Goal: Task Accomplishment & Management: Use online tool/utility

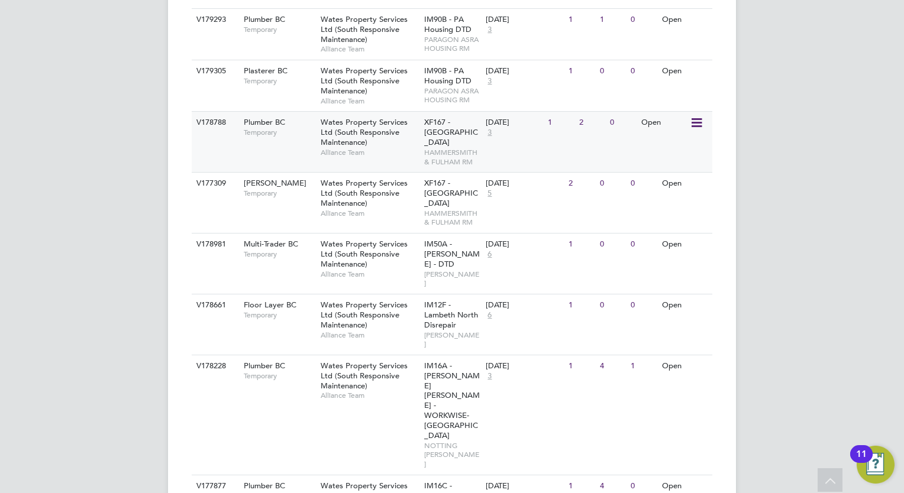
scroll to position [964, 0]
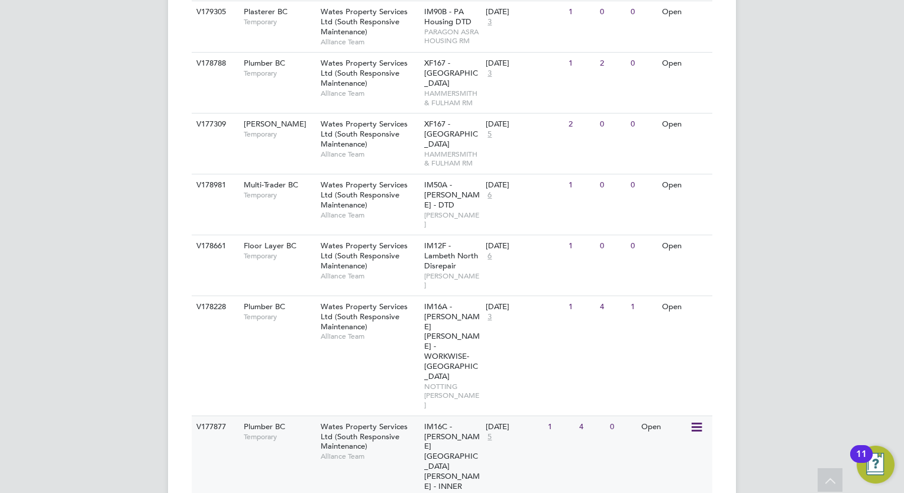
click at [292, 432] on span "Temporary" at bounding box center [279, 436] width 71 height 9
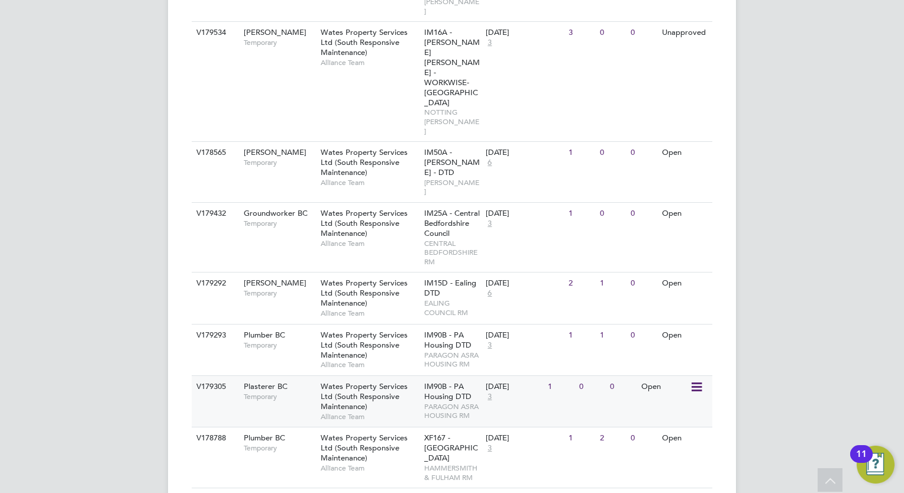
scroll to position [609, 0]
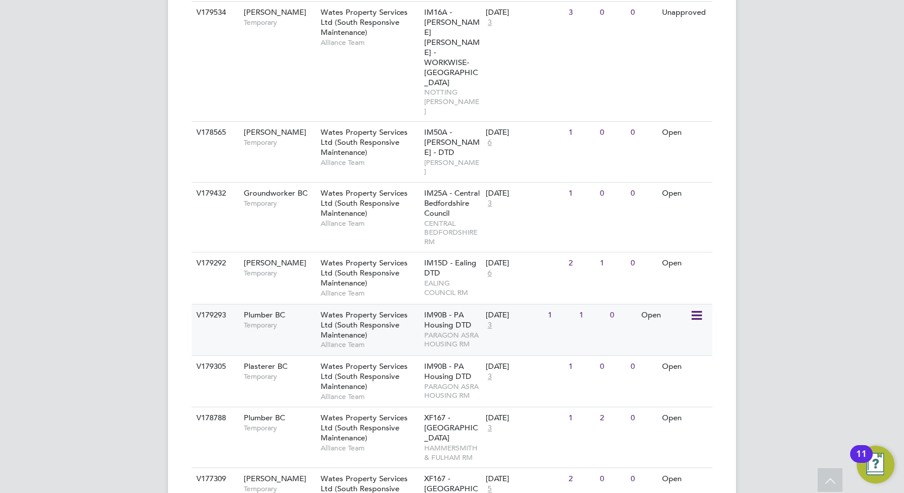
click at [308, 304] on div "V179293 Plumber BC Temporary Wates Property Services Ltd (South Responsive Main…" at bounding box center [452, 329] width 521 height 51
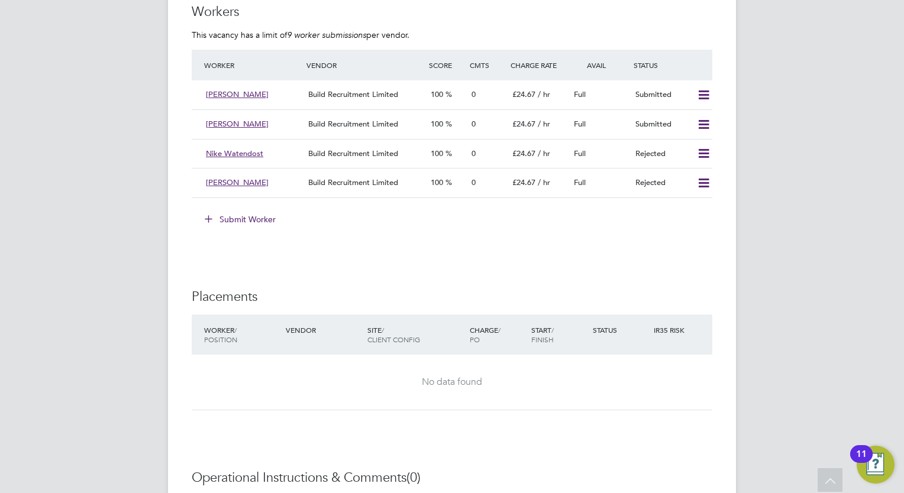
click at [256, 218] on button "Submit Worker" at bounding box center [240, 219] width 89 height 19
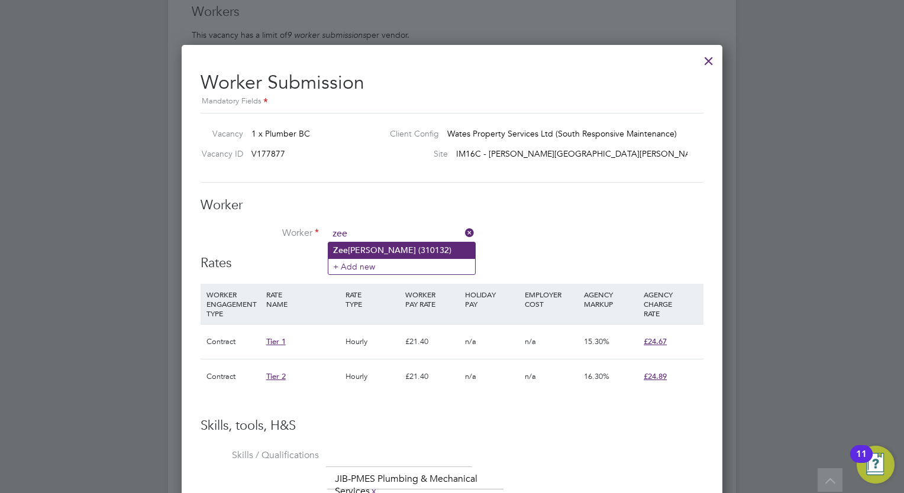
click at [401, 247] on li "Zee shan Ali (310132)" at bounding box center [401, 251] width 147 height 16
type input "Zeeshan Ali (310132)"
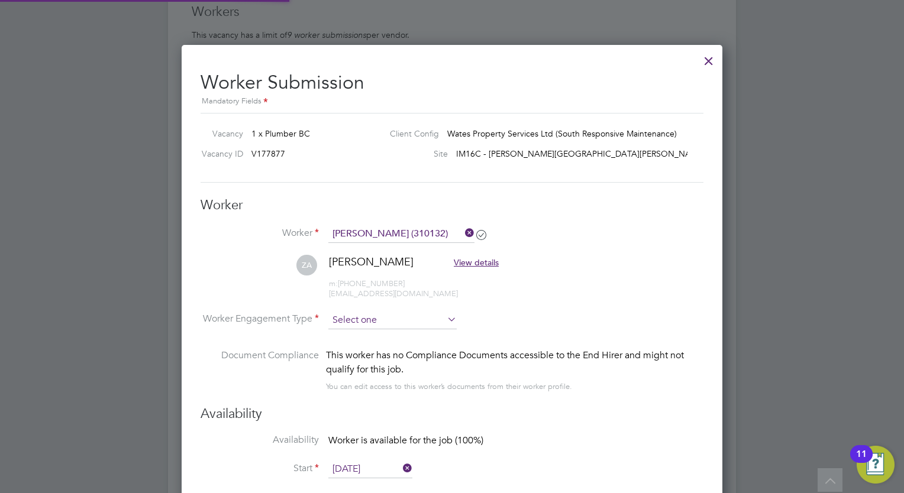
click at [359, 325] on input at bounding box center [392, 321] width 128 height 18
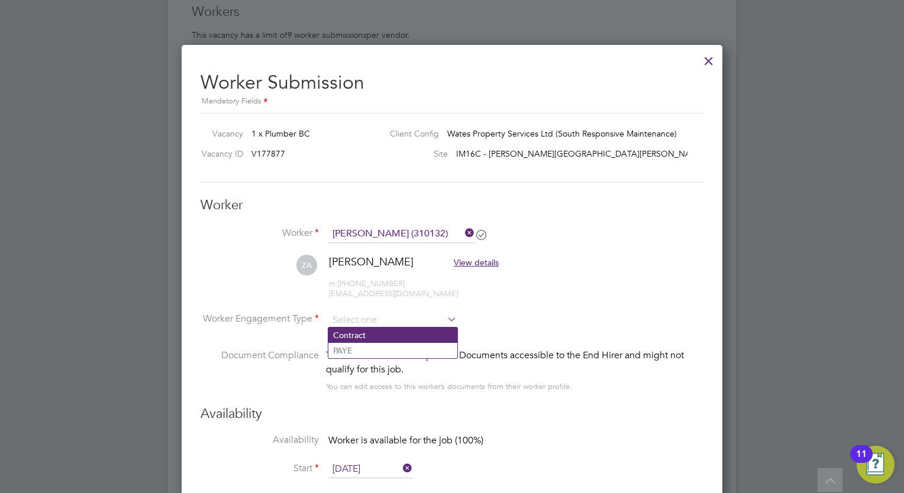
click at [354, 332] on li "Contract" at bounding box center [392, 335] width 129 height 15
type input "Contract"
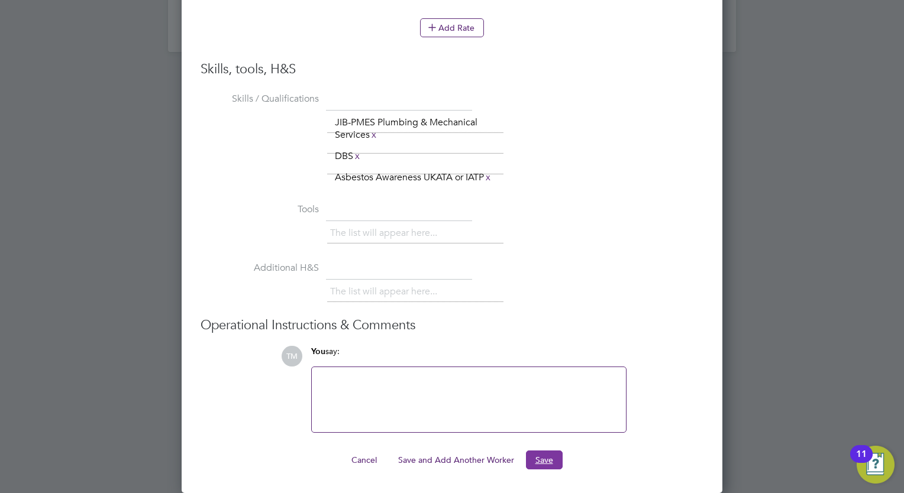
click at [550, 457] on button "Save" at bounding box center [544, 460] width 37 height 19
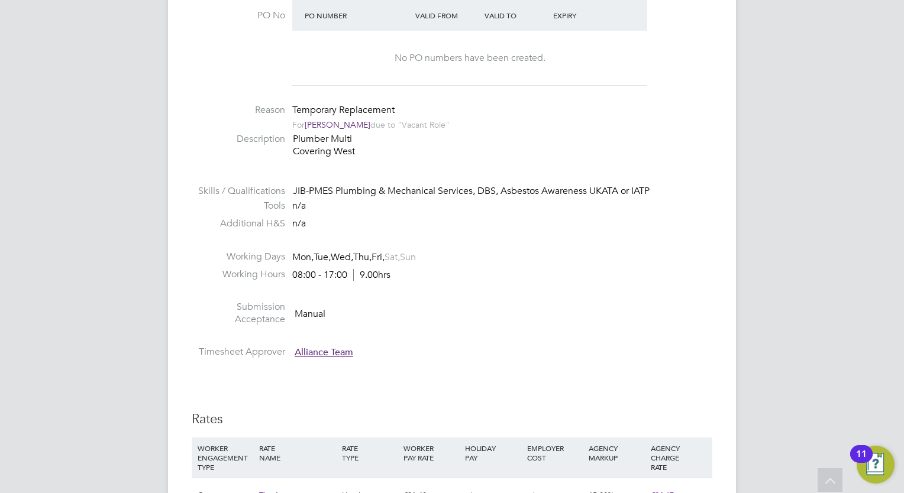
scroll to position [440, 0]
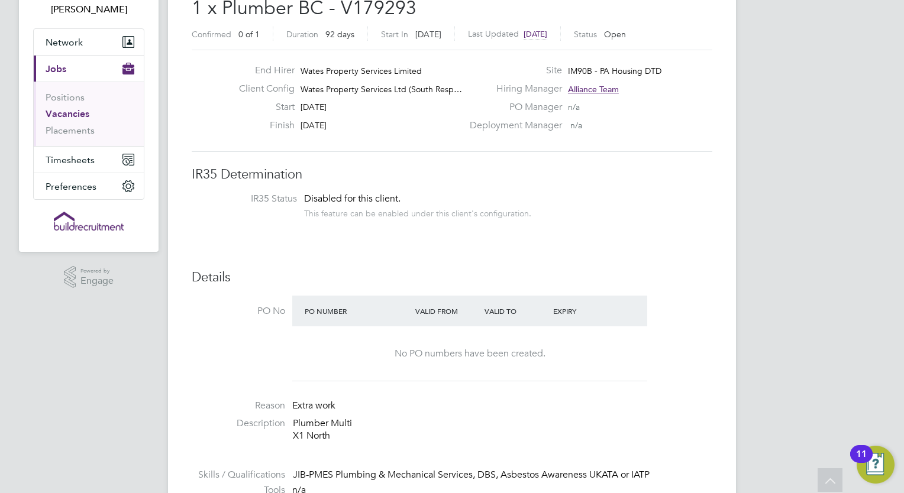
scroll to position [46, 0]
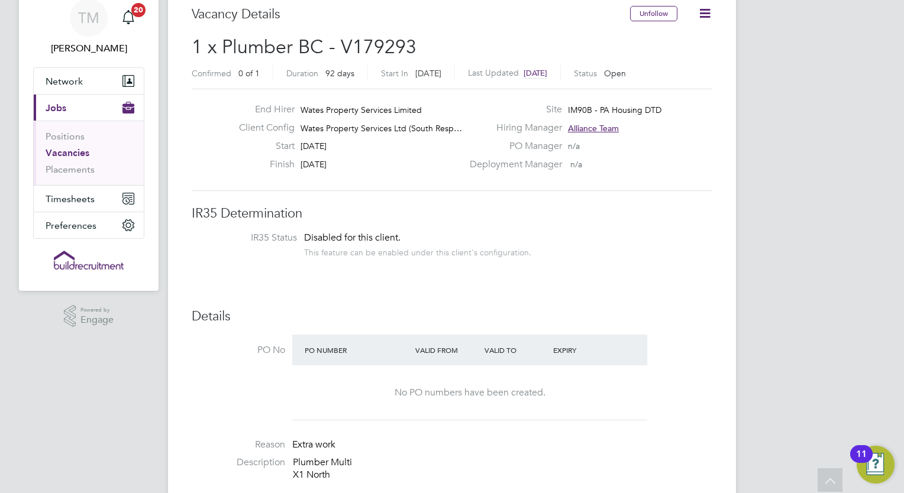
click at [69, 153] on link "Vacancies" at bounding box center [68, 152] width 44 height 11
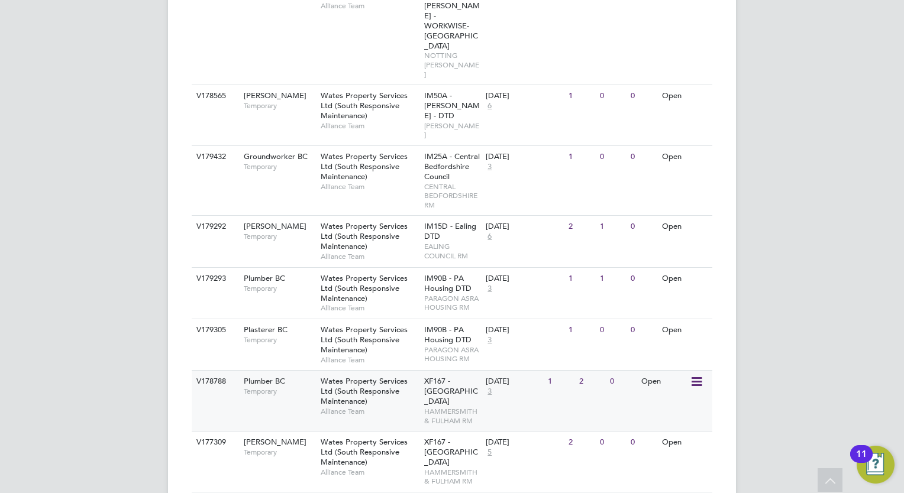
scroll to position [769, 0]
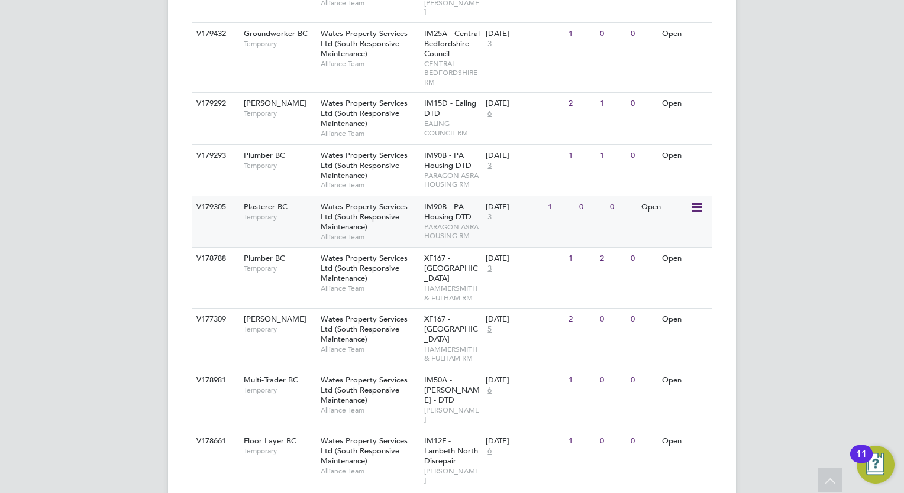
click at [355, 202] on span "Wates Property Services Ltd (South Responsive Maintenance)" at bounding box center [364, 217] width 87 height 30
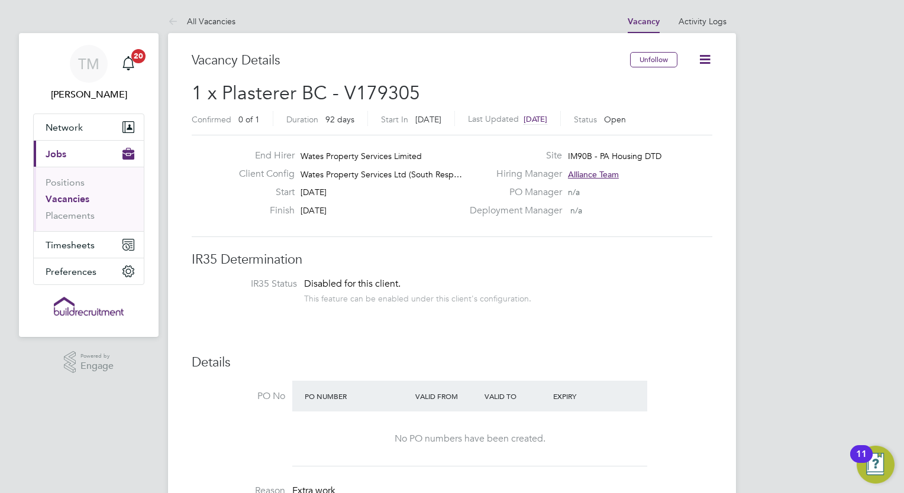
click at [74, 198] on link "Vacancies" at bounding box center [68, 198] width 44 height 11
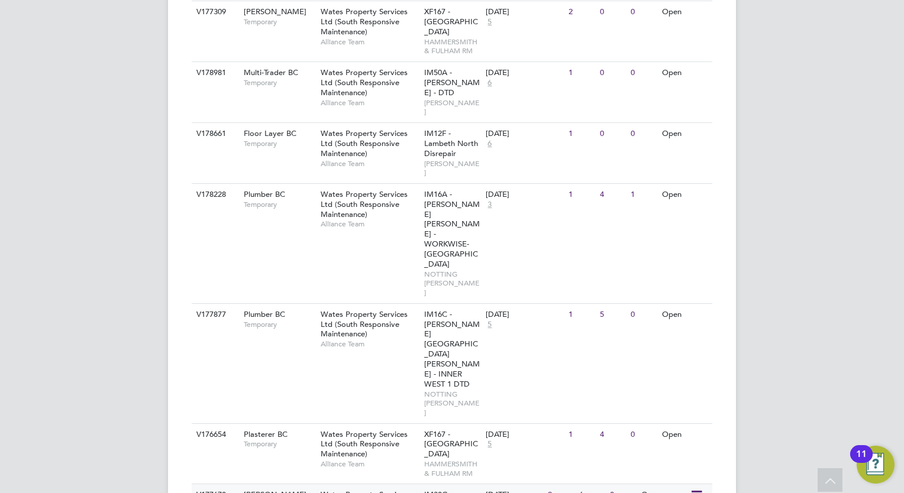
scroll to position [1083, 0]
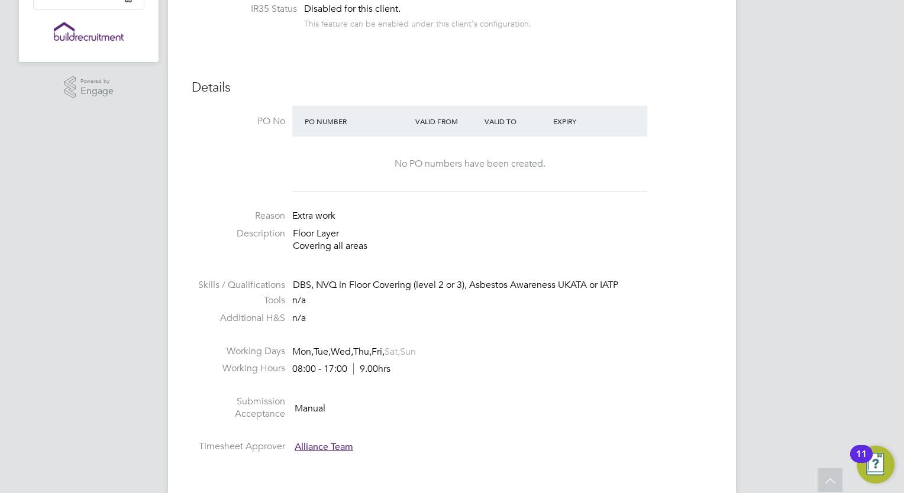
scroll to position [296, 0]
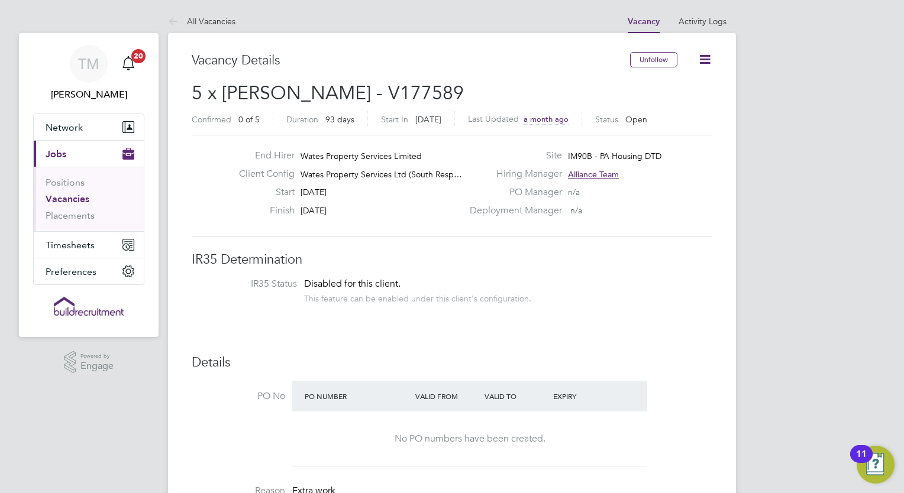
drag, startPoint x: 699, startPoint y: 59, endPoint x: 705, endPoint y: 57, distance: 6.0
click at [701, 59] on icon at bounding box center [705, 59] width 15 height 15
click at [696, 211] on div "Deployment Manager n/a" at bounding box center [590, 214] width 254 height 18
